Goal: Find contact information: Find contact information

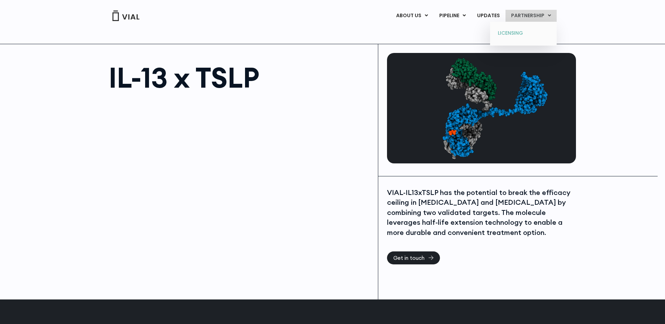
click at [511, 32] on link "LICENSING" at bounding box center [523, 33] width 61 height 11
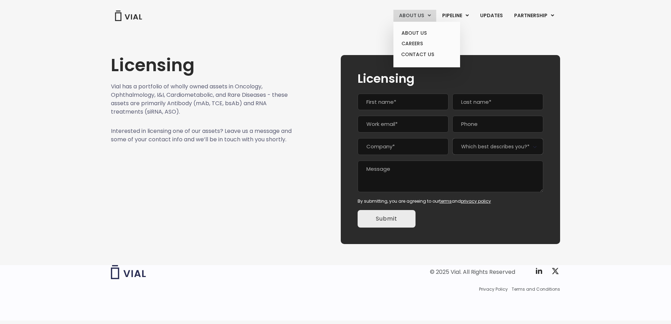
click at [411, 15] on link "ABOUT US" at bounding box center [414, 16] width 43 height 12
click at [411, 33] on link "ABOUT US" at bounding box center [426, 33] width 61 height 11
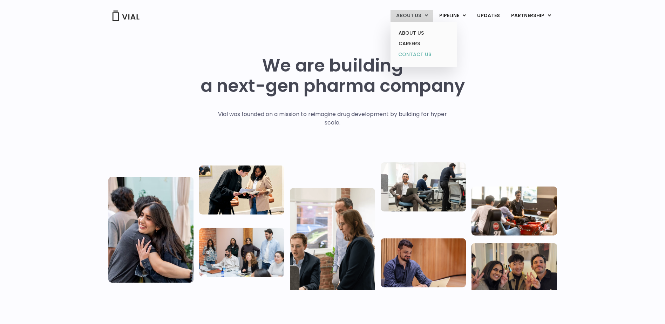
click at [410, 53] on link "CONTACT US" at bounding box center [423, 54] width 61 height 11
